Goal: Information Seeking & Learning: Learn about a topic

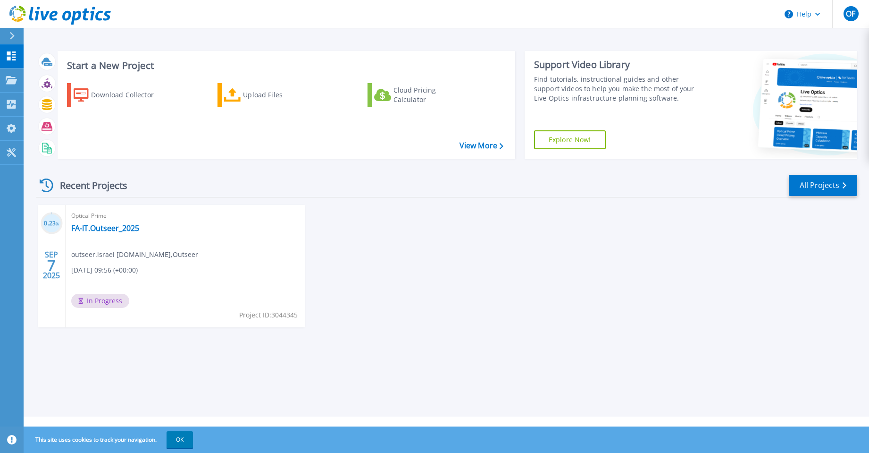
click at [197, 252] on div "Optical Prime FA-IT.Outseer_2025 outseer.israel fa.it , Outseer 09/07/2025, 09:…" at bounding box center [185, 266] width 239 height 122
click at [110, 230] on link "FA-IT.Outseer_2025" at bounding box center [105, 227] width 68 height 9
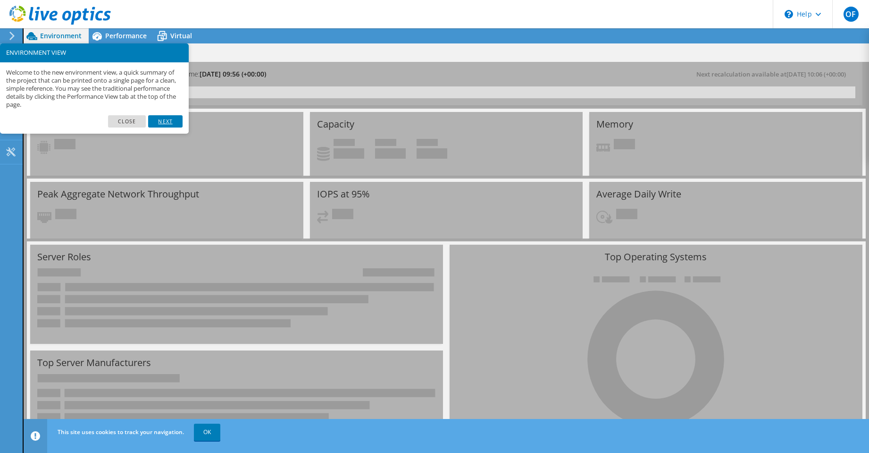
click at [164, 120] on link "Next" at bounding box center [165, 121] width 34 height 12
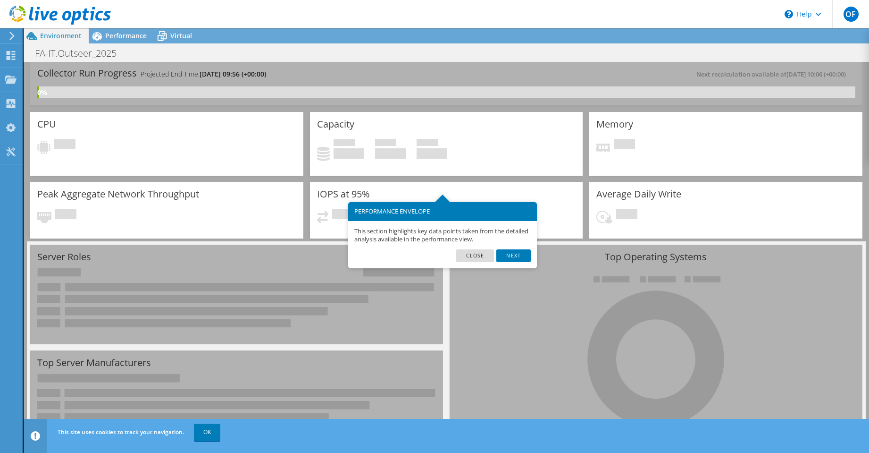
scroll to position [47, 0]
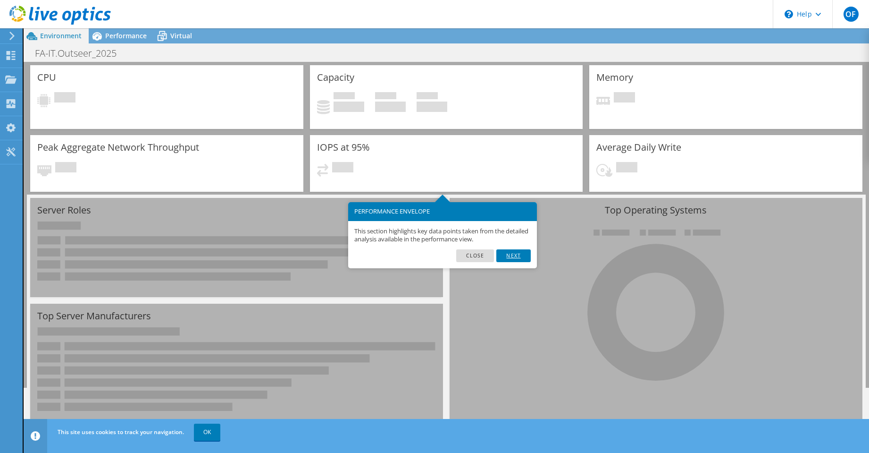
click at [507, 255] on link "Next" at bounding box center [513, 255] width 34 height 12
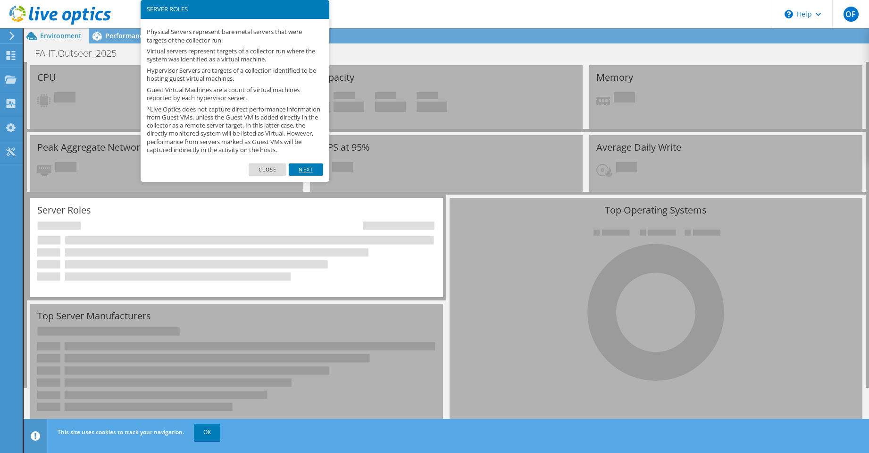
click at [312, 176] on link "Next" at bounding box center [306, 169] width 34 height 12
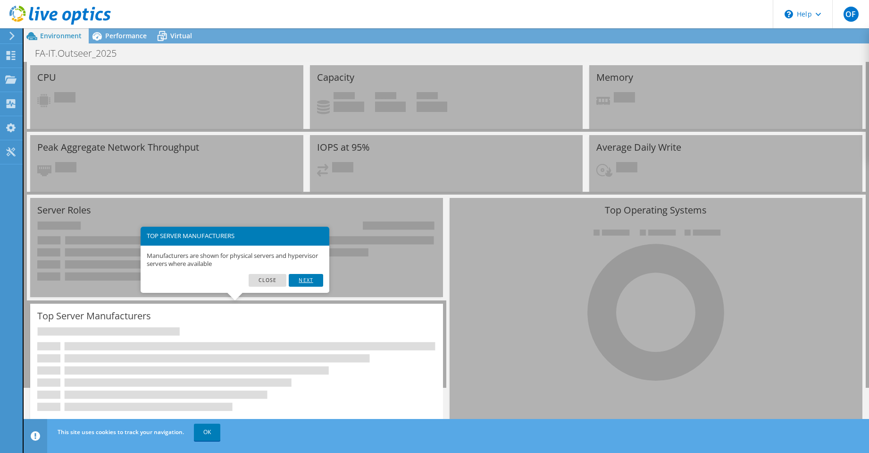
click at [306, 278] on link "Next" at bounding box center [306, 280] width 34 height 12
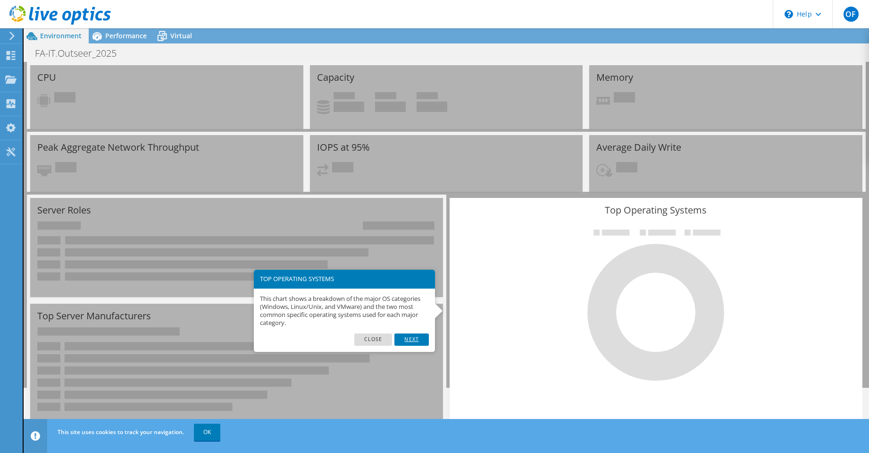
click at [416, 336] on link "Next" at bounding box center [412, 339] width 34 height 12
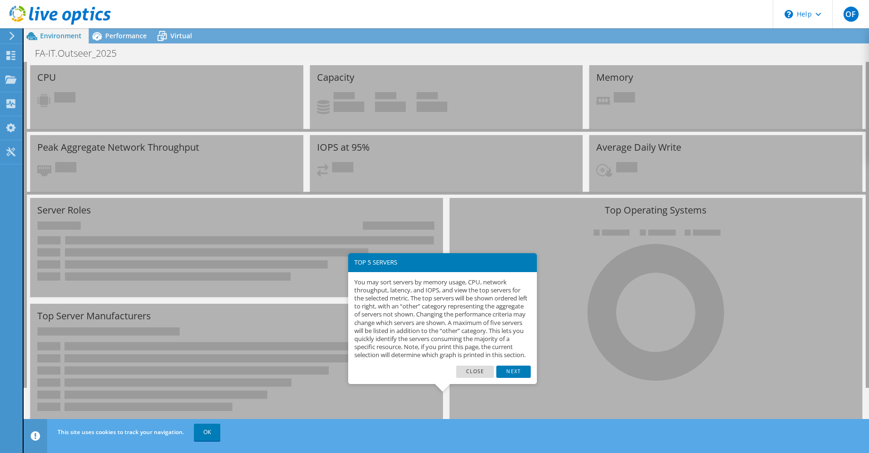
scroll to position [74, 0]
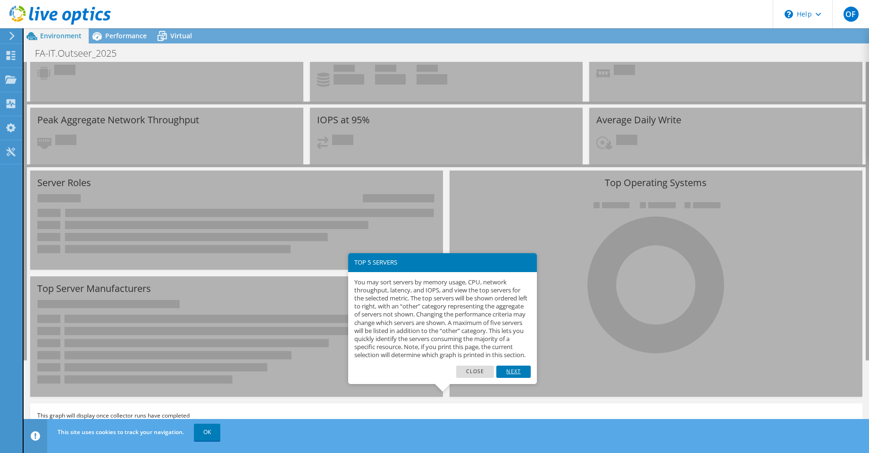
click at [508, 378] on link "Next" at bounding box center [513, 371] width 34 height 12
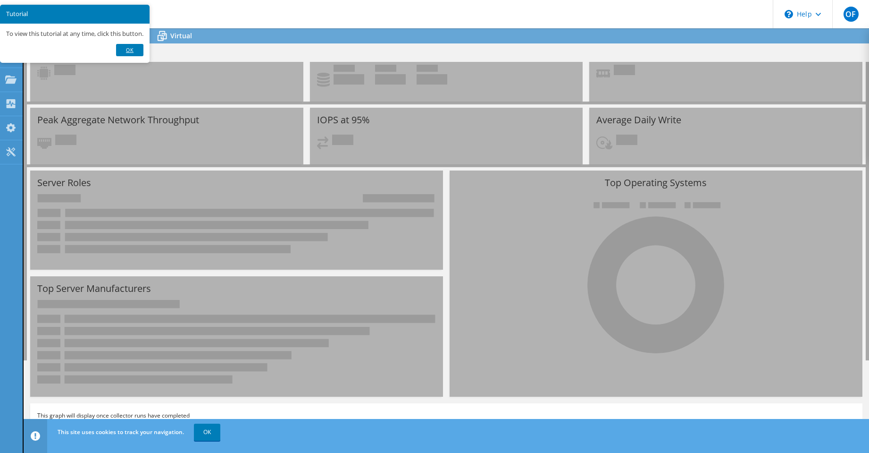
click at [130, 45] on link "Ok" at bounding box center [129, 50] width 27 height 12
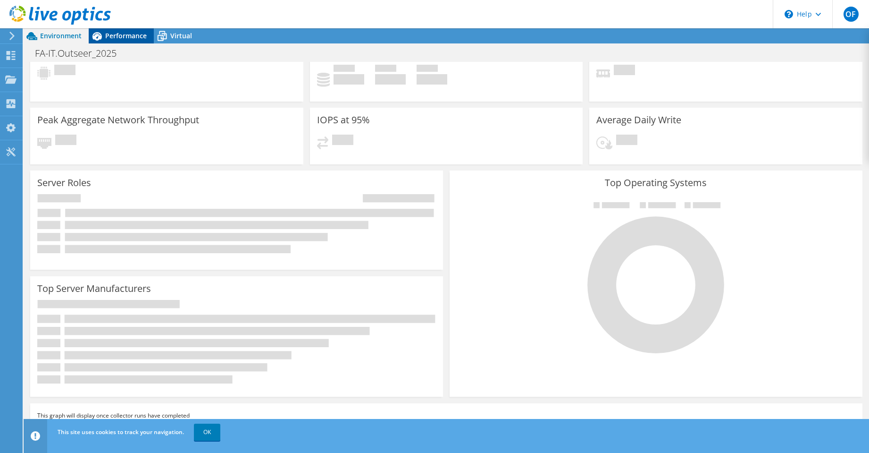
click at [121, 34] on span "Performance" at bounding box center [126, 35] width 42 height 9
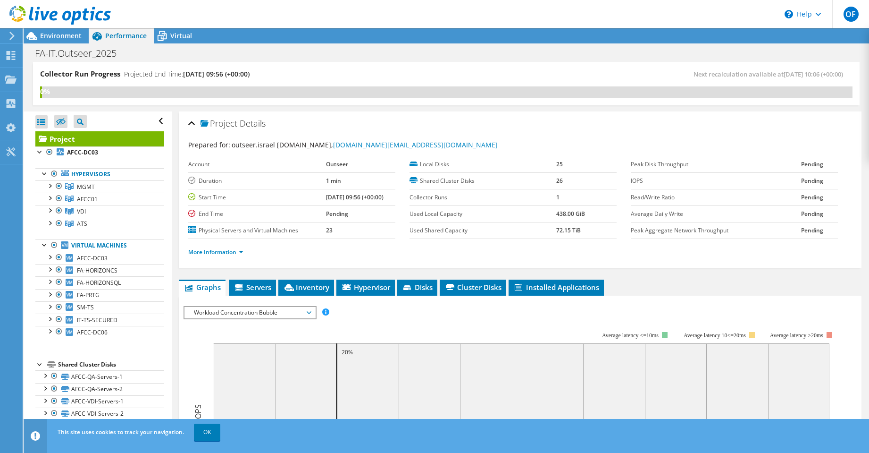
scroll to position [0, 0]
click at [170, 38] on icon at bounding box center [162, 36] width 17 height 17
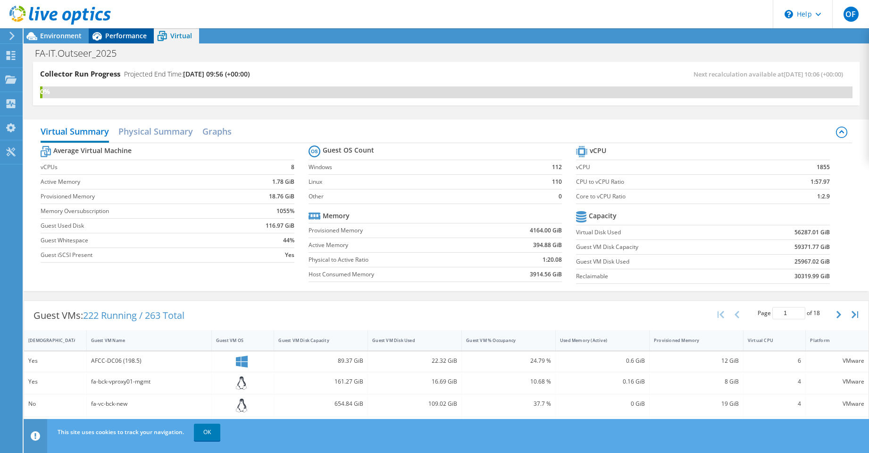
click at [132, 40] on div "Performance" at bounding box center [121, 35] width 65 height 15
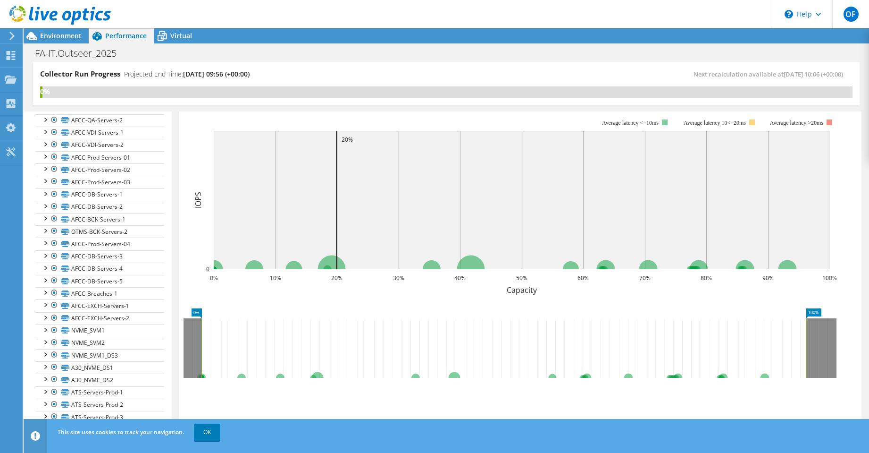
scroll to position [266, 0]
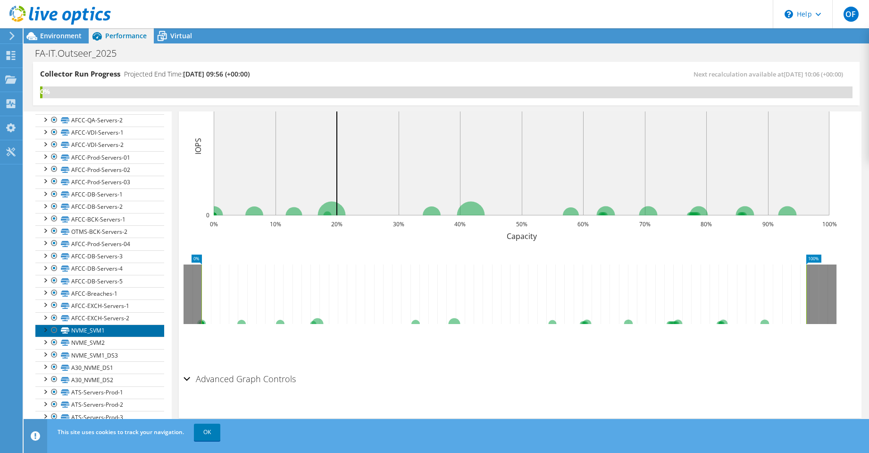
click at [86, 331] on link "NVME_SVM1" at bounding box center [99, 330] width 129 height 12
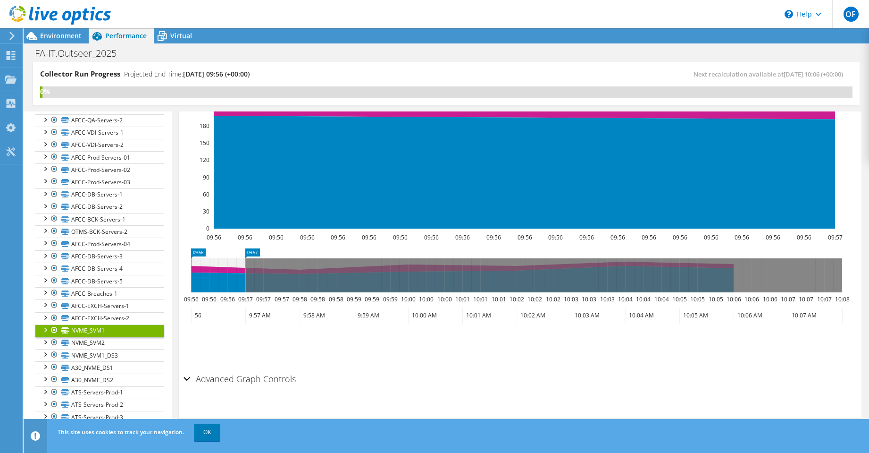
scroll to position [276, 0]
click at [188, 379] on div "Advanced Graph Controls" at bounding box center [520, 379] width 673 height 20
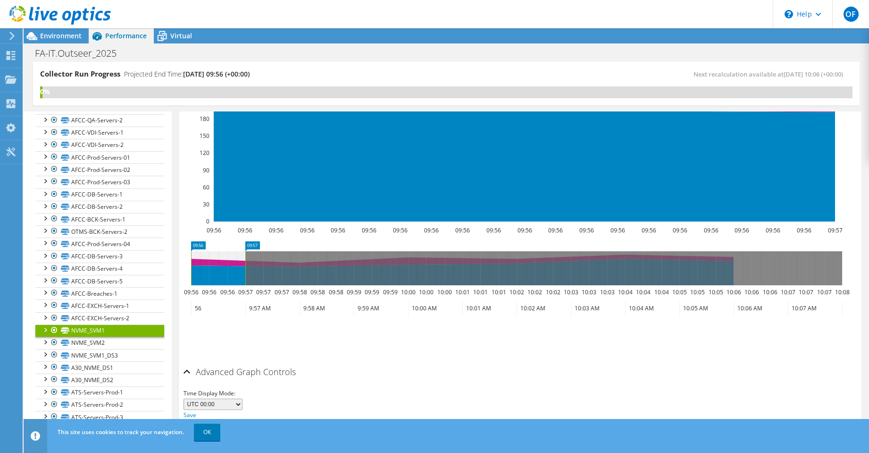
scroll to position [313, 0]
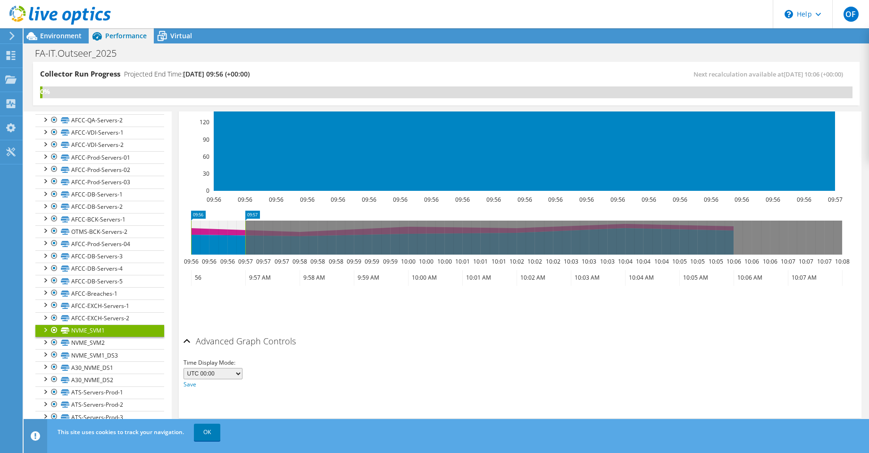
click at [188, 340] on div "Advanced Graph Controls" at bounding box center [520, 341] width 673 height 20
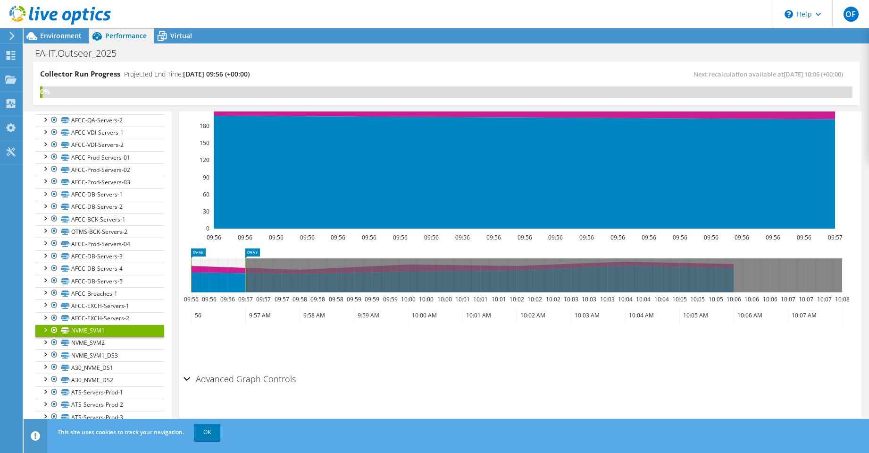
scroll to position [40, 0]
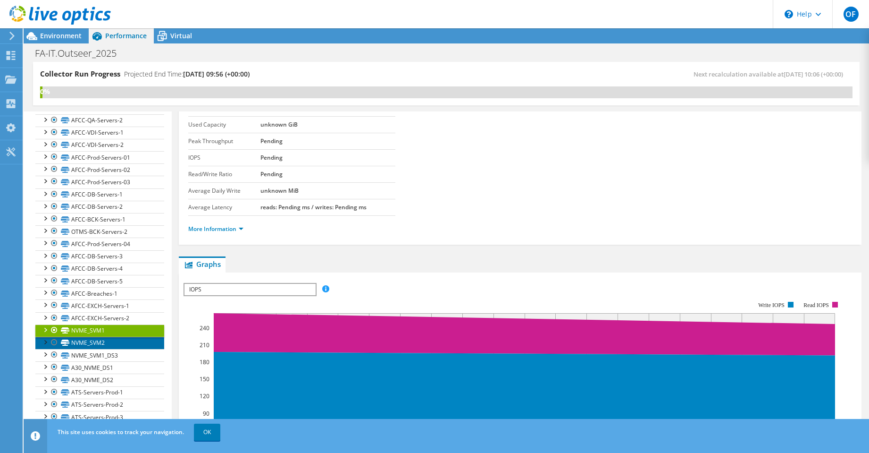
click at [93, 343] on link "NVME_SVM2" at bounding box center [99, 342] width 129 height 12
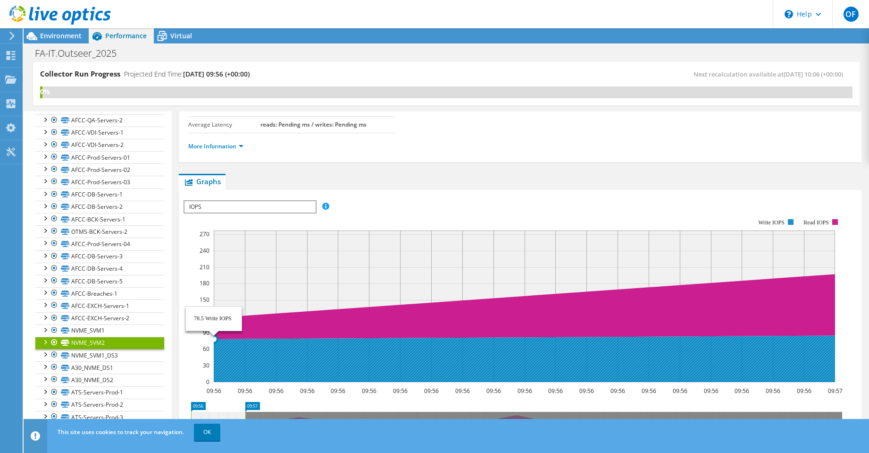
scroll to position [134, 0]
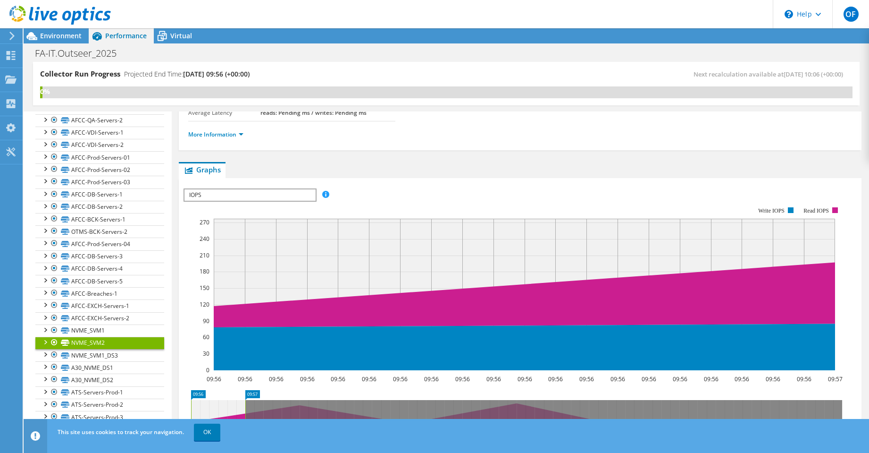
click at [310, 193] on span "IOPS" at bounding box center [250, 194] width 131 height 11
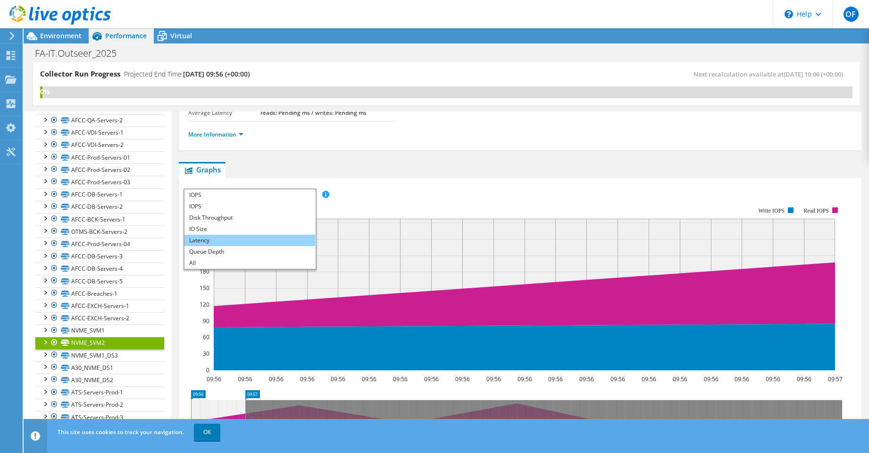
click at [219, 240] on li "Latency" at bounding box center [250, 240] width 131 height 11
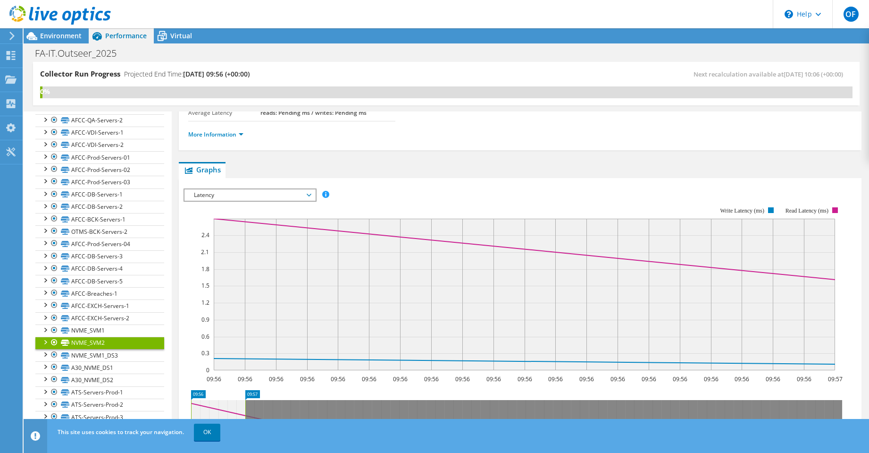
scroll to position [240, 0]
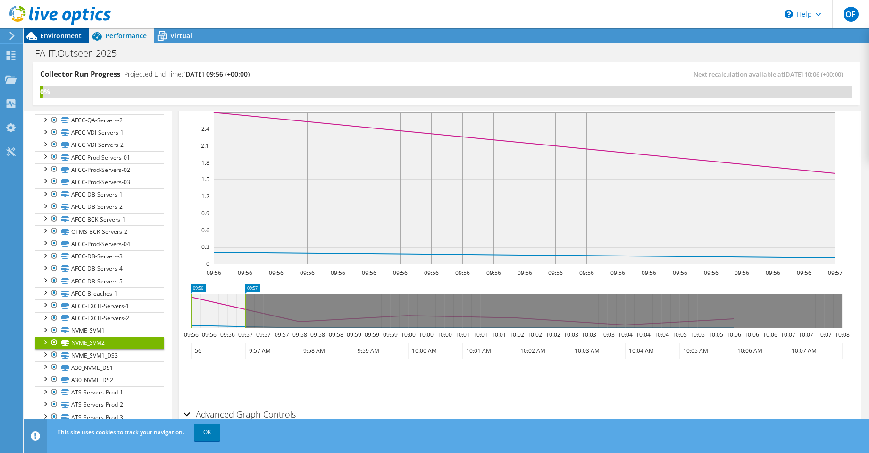
click at [71, 37] on span "Environment" at bounding box center [61, 35] width 42 height 9
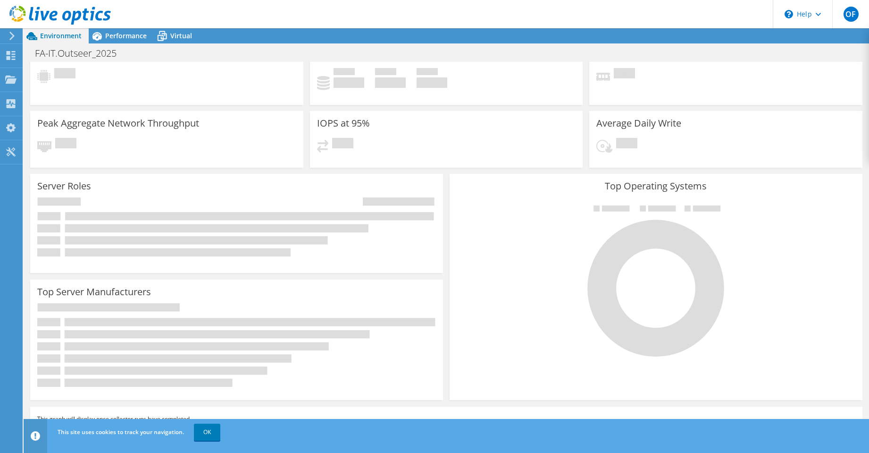
scroll to position [74, 0]
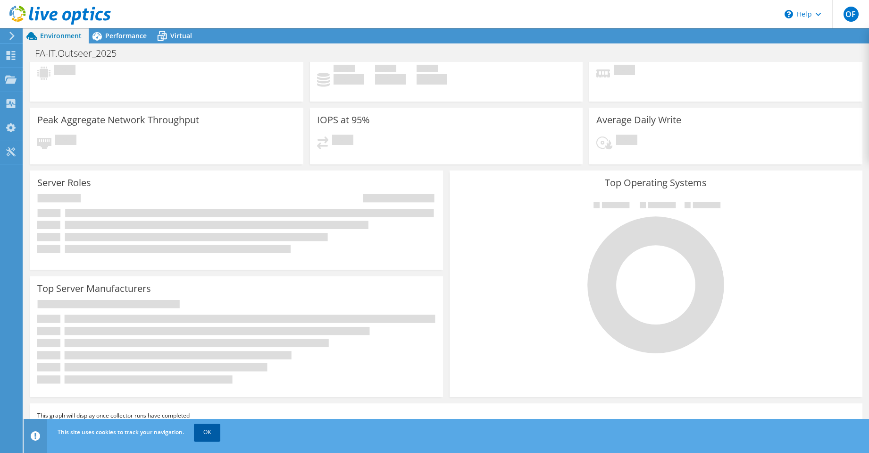
click at [205, 432] on link "OK" at bounding box center [207, 431] width 26 height 17
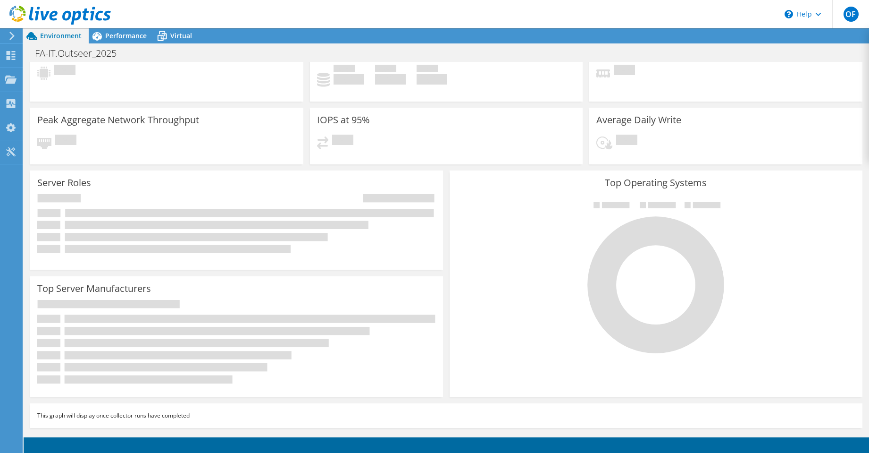
scroll to position [0, 0]
